Goal: Information Seeking & Learning: Find specific fact

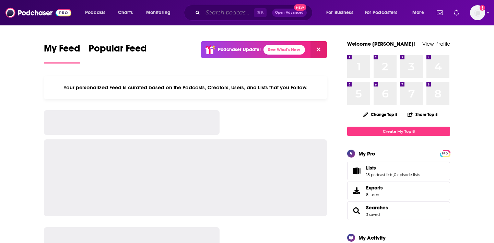
click at [221, 9] on input "Search podcasts, credits, & more..." at bounding box center [228, 12] width 51 height 11
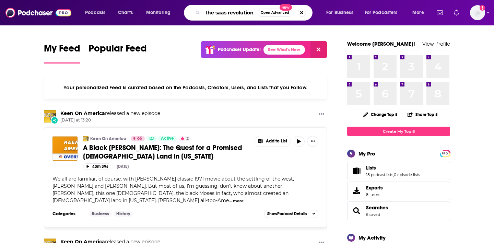
type input "the saas revolution"
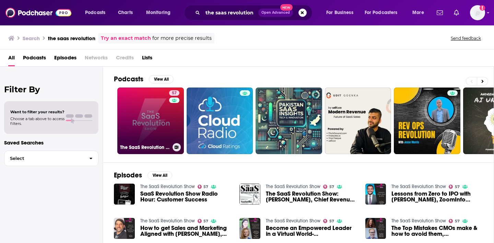
click at [161, 103] on link "57 The SaaS Revolution Show" at bounding box center [150, 121] width 67 height 67
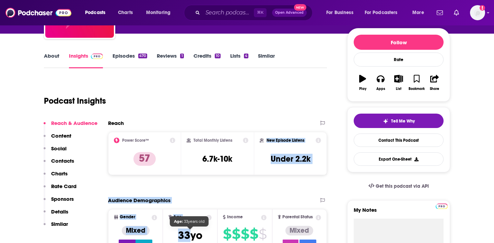
scroll to position [117, 0]
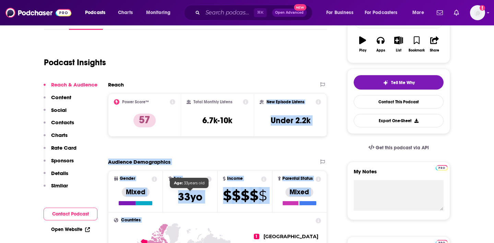
drag, startPoint x: 238, startPoint y: 241, endPoint x: 191, endPoint y: 241, distance: 46.4
click at [243, 135] on div "Total Monthly Listens 6.7k-10k" at bounding box center [217, 114] width 73 height 43
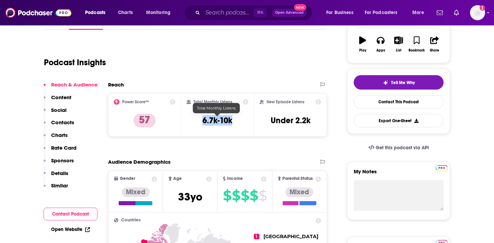
drag, startPoint x: 239, startPoint y: 124, endPoint x: 203, endPoint y: 123, distance: 36.8
click at [203, 123] on div "Total Monthly Listens 6.7k-10k" at bounding box center [218, 115] width 62 height 32
copy h3 "6.7k-10k"
